Goal: Check status: Check status

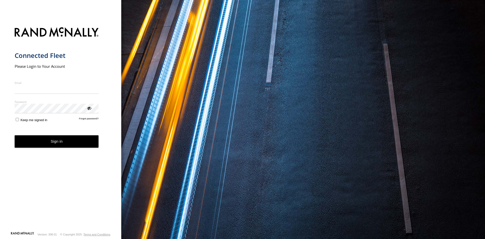
type input "**********"
click at [54, 146] on button "Sign in" at bounding box center [57, 141] width 84 height 12
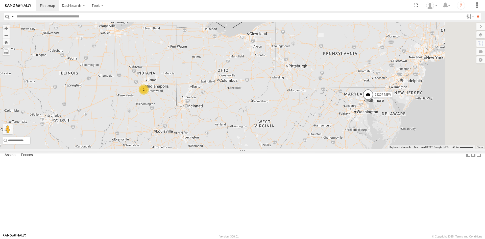
drag, startPoint x: 403, startPoint y: 97, endPoint x: 353, endPoint y: 90, distance: 50.8
click at [357, 91] on div "23207 NEW 23207xx 23460 23460 NEW 23467 4G 23474 23335 4G/Active 2" at bounding box center [242, 85] width 485 height 127
